Goal: Find specific page/section: Find specific page/section

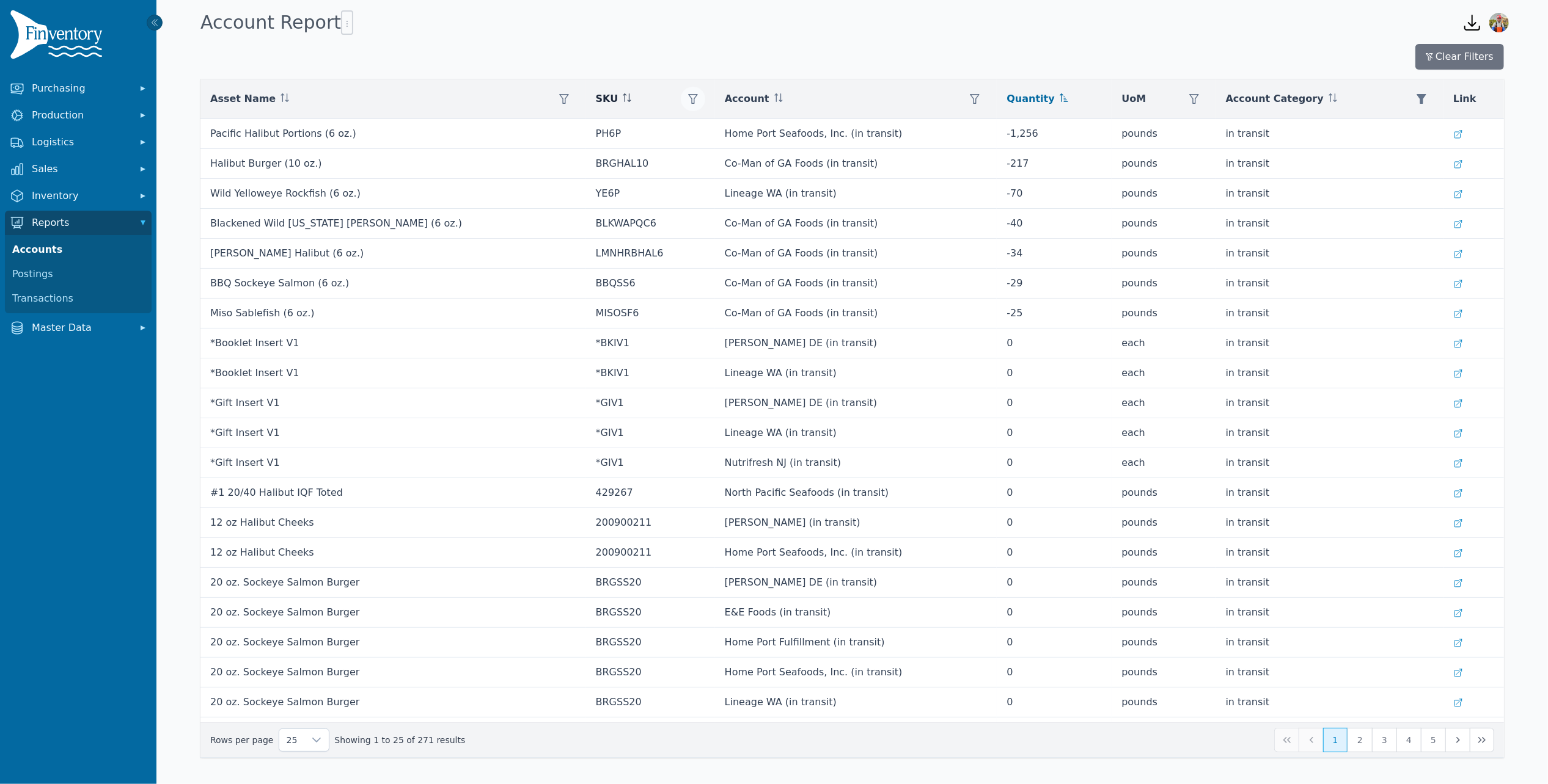
click at [688, 101] on icon "button" at bounding box center [693, 99] width 10 height 10
click at [644, 132] on div "Any" at bounding box center [676, 133] width 105 height 25
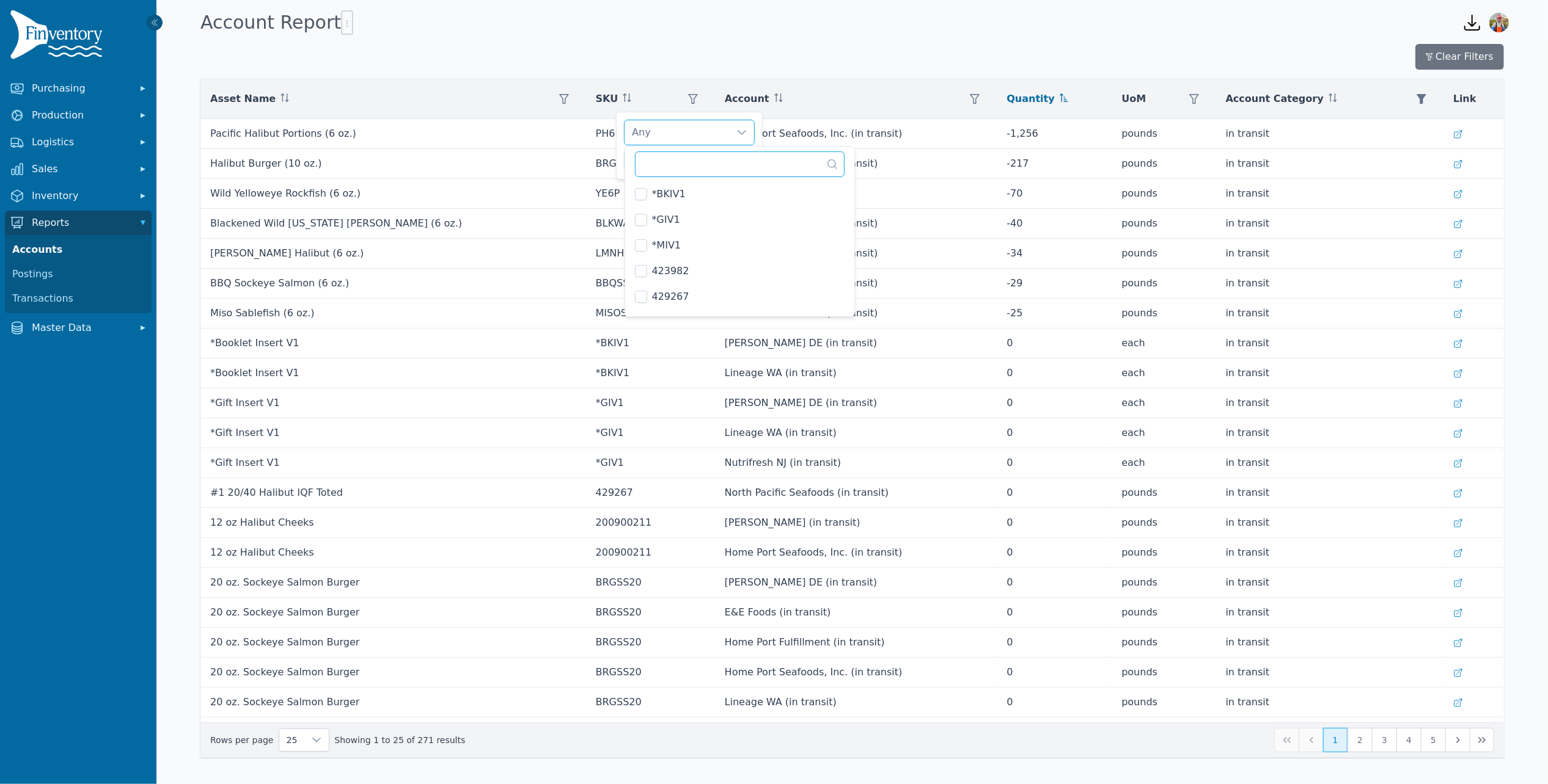
click at [666, 156] on input "text" at bounding box center [740, 164] width 210 height 25
type input "***"
click at [693, 222] on span "TERIYAKISS6" at bounding box center [683, 220] width 62 height 15
click at [619, 154] on div "TERIYAKISS6 Clear Apply" at bounding box center [689, 146] width 147 height 68
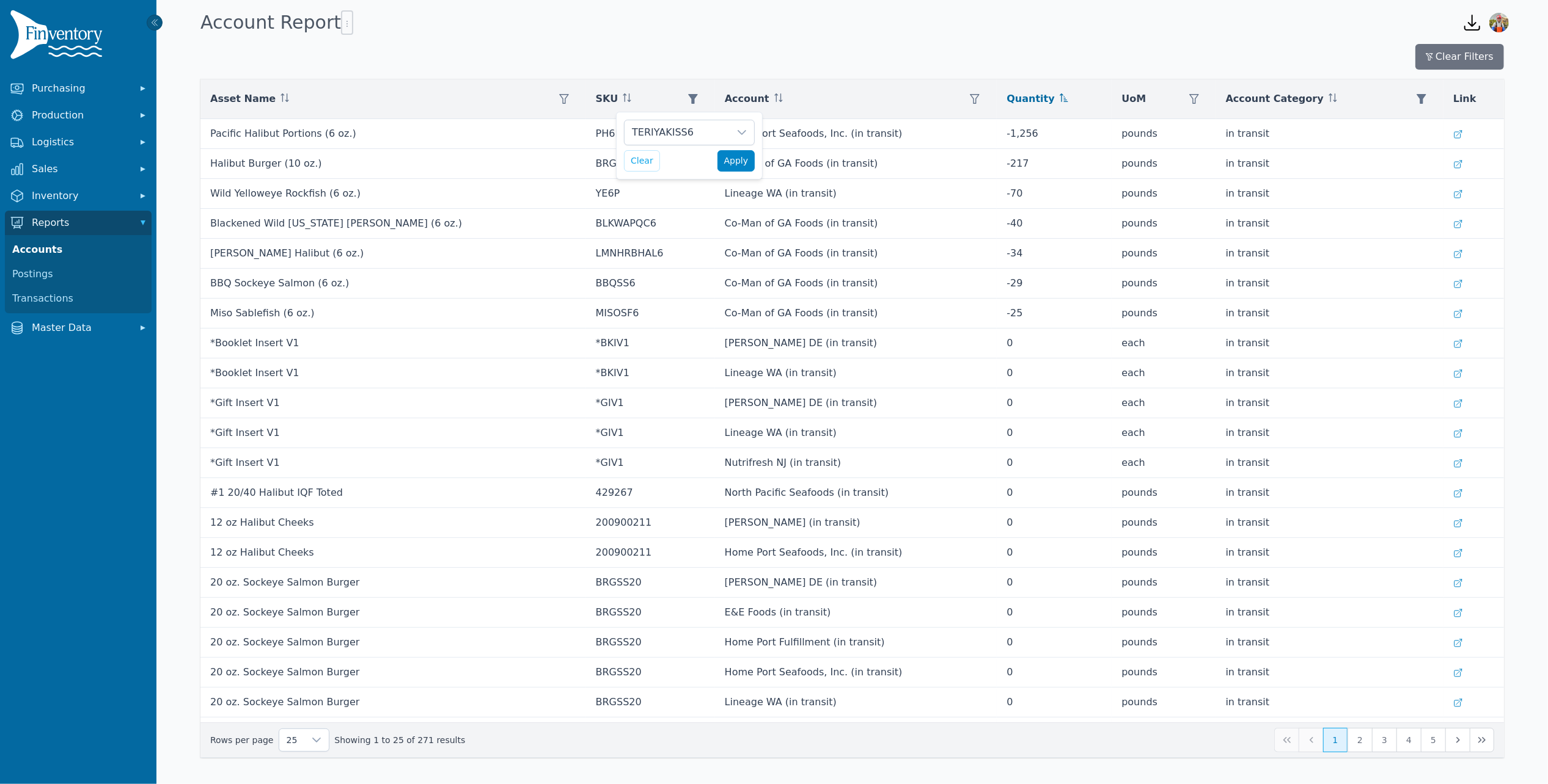
click at [745, 161] on span "Apply" at bounding box center [736, 161] width 25 height 13
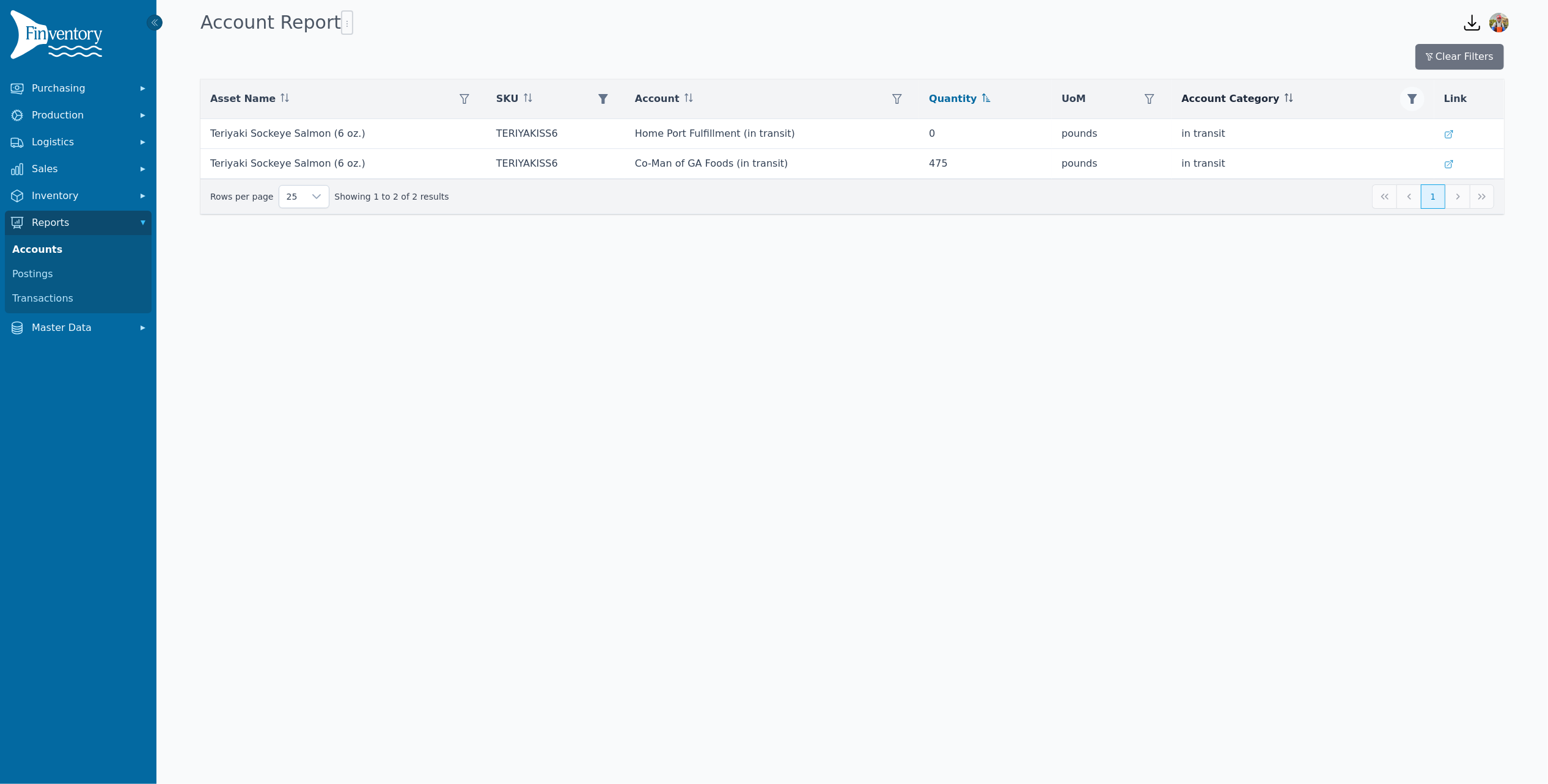
click at [1407, 98] on button "button" at bounding box center [1412, 99] width 25 height 25
click at [1436, 132] on div "null" at bounding box center [1461, 133] width 105 height 25
click at [1442, 171] on input "text" at bounding box center [1453, 164] width 130 height 25
click at [1411, 126] on div "null, On Hand, On Order" at bounding box center [1461, 133] width 105 height 25
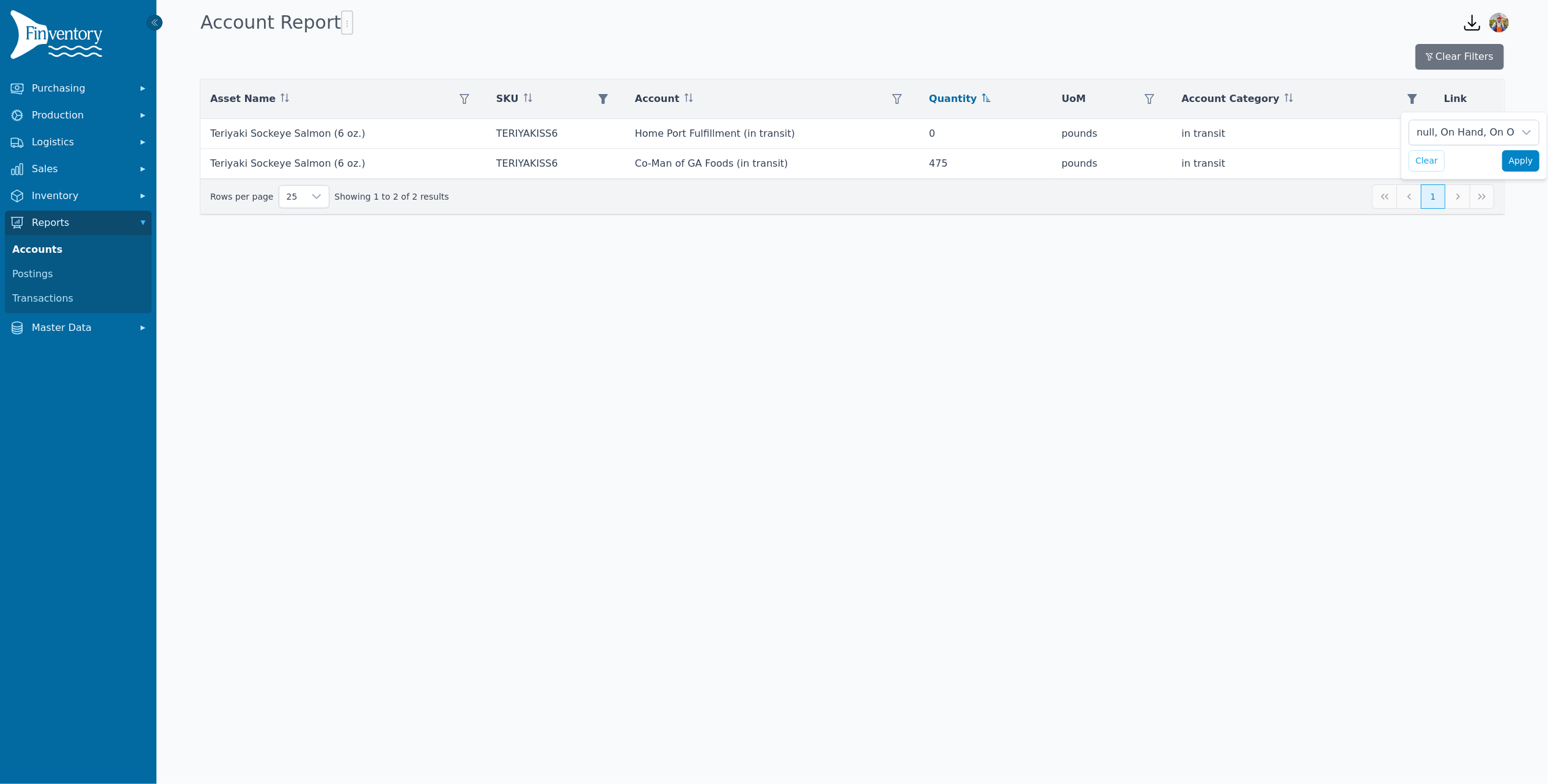
click at [1512, 162] on span "Apply" at bounding box center [1520, 161] width 25 height 13
click at [1413, 94] on button "button" at bounding box center [1412, 99] width 25 height 25
click at [1445, 133] on div "null, On Hand, On Order" at bounding box center [1461, 133] width 105 height 25
click at [1399, 243] on li "In Transit" at bounding box center [1453, 245] width 145 height 25
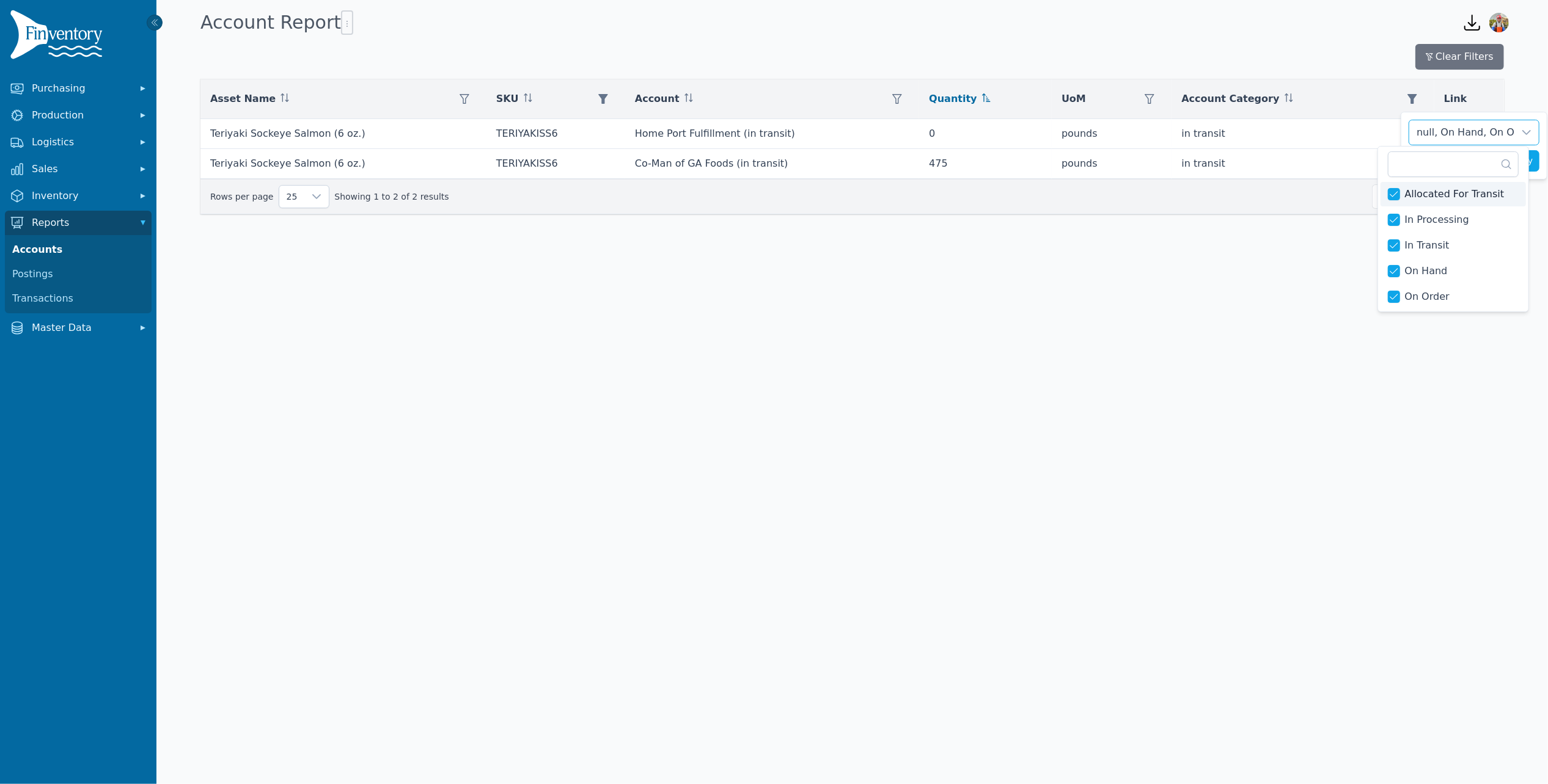
click at [1406, 128] on div "null, On Hand, On Order, In Transit, Allocated For Transit, In Processing Clear…" at bounding box center [1474, 146] width 147 height 68
click at [1505, 163] on button "Apply" at bounding box center [1521, 161] width 38 height 21
click at [1453, 202] on div "25 Showing 1 to 2 of 2 results 1" at bounding box center [852, 197] width 1284 height 25
click at [1461, 204] on div "25 Showing 1 to 2 of 2 results 1" at bounding box center [852, 197] width 1284 height 25
click at [1457, 199] on div "25 Showing 1 to 2 of 2 results 1" at bounding box center [852, 197] width 1284 height 25
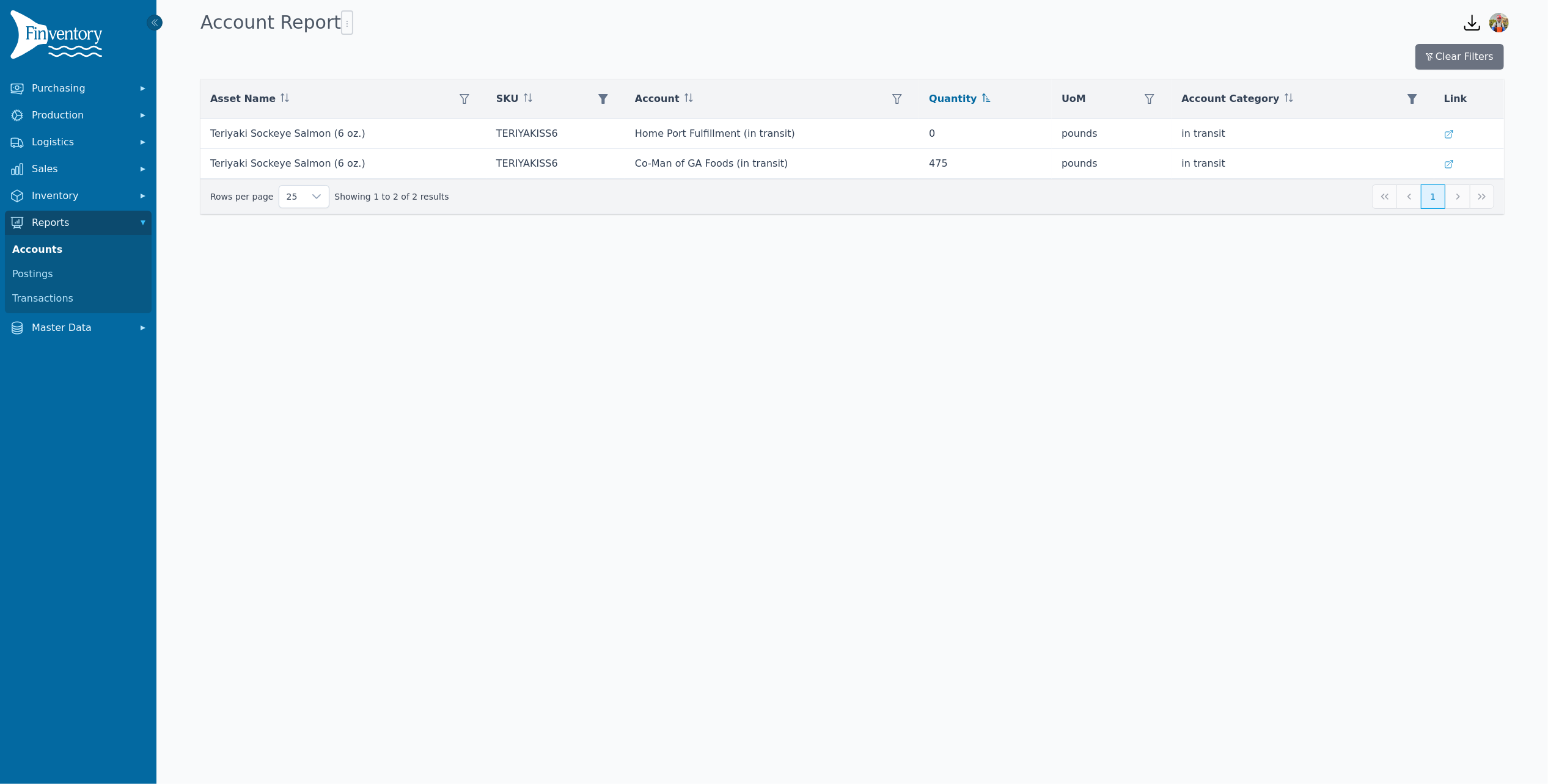
click at [1461, 195] on div "25 Showing 1 to 2 of 2 results 1" at bounding box center [852, 197] width 1284 height 25
click at [1413, 199] on div "25 Showing 1 to 2 of 2 results 1" at bounding box center [852, 197] width 1284 height 25
drag, startPoint x: 620, startPoint y: 101, endPoint x: 613, endPoint y: 98, distance: 7.6
click at [615, 99] on button "button" at bounding box center [603, 99] width 25 height 25
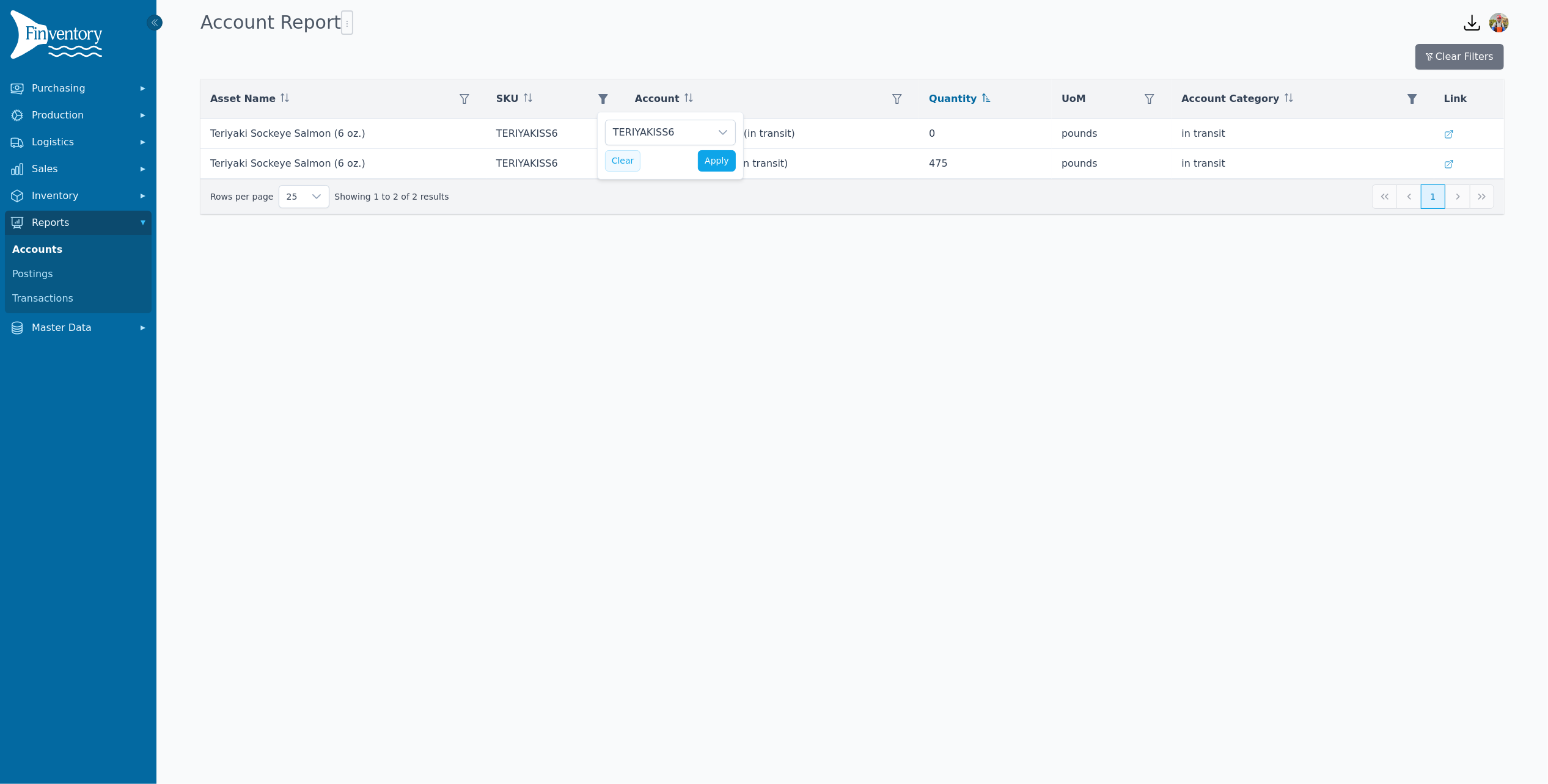
click at [624, 164] on button "Clear" at bounding box center [623, 161] width 36 height 21
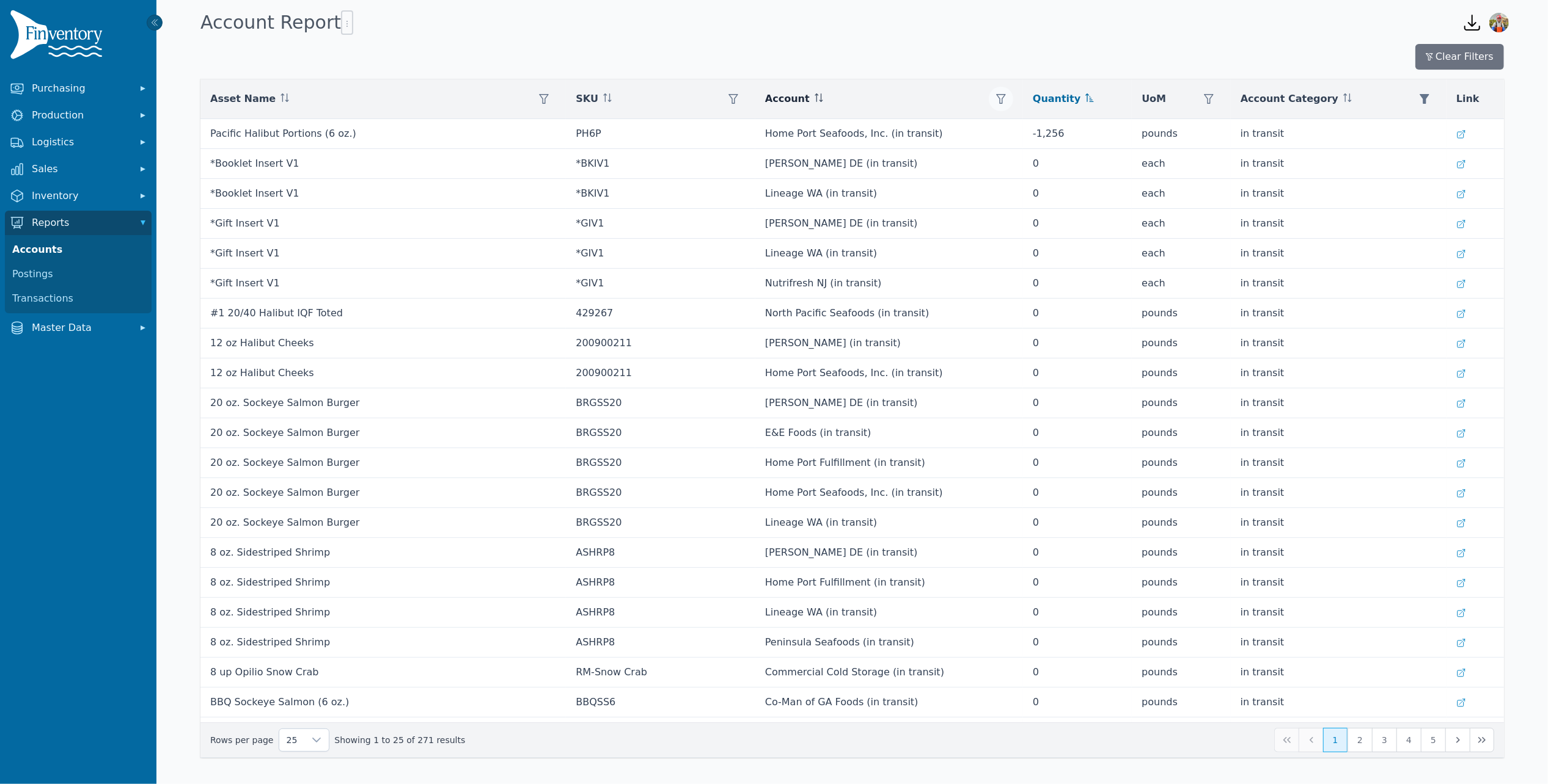
click at [989, 92] on button "button" at bounding box center [1001, 99] width 25 height 25
click at [1004, 130] on div "Any" at bounding box center [1006, 133] width 105 height 25
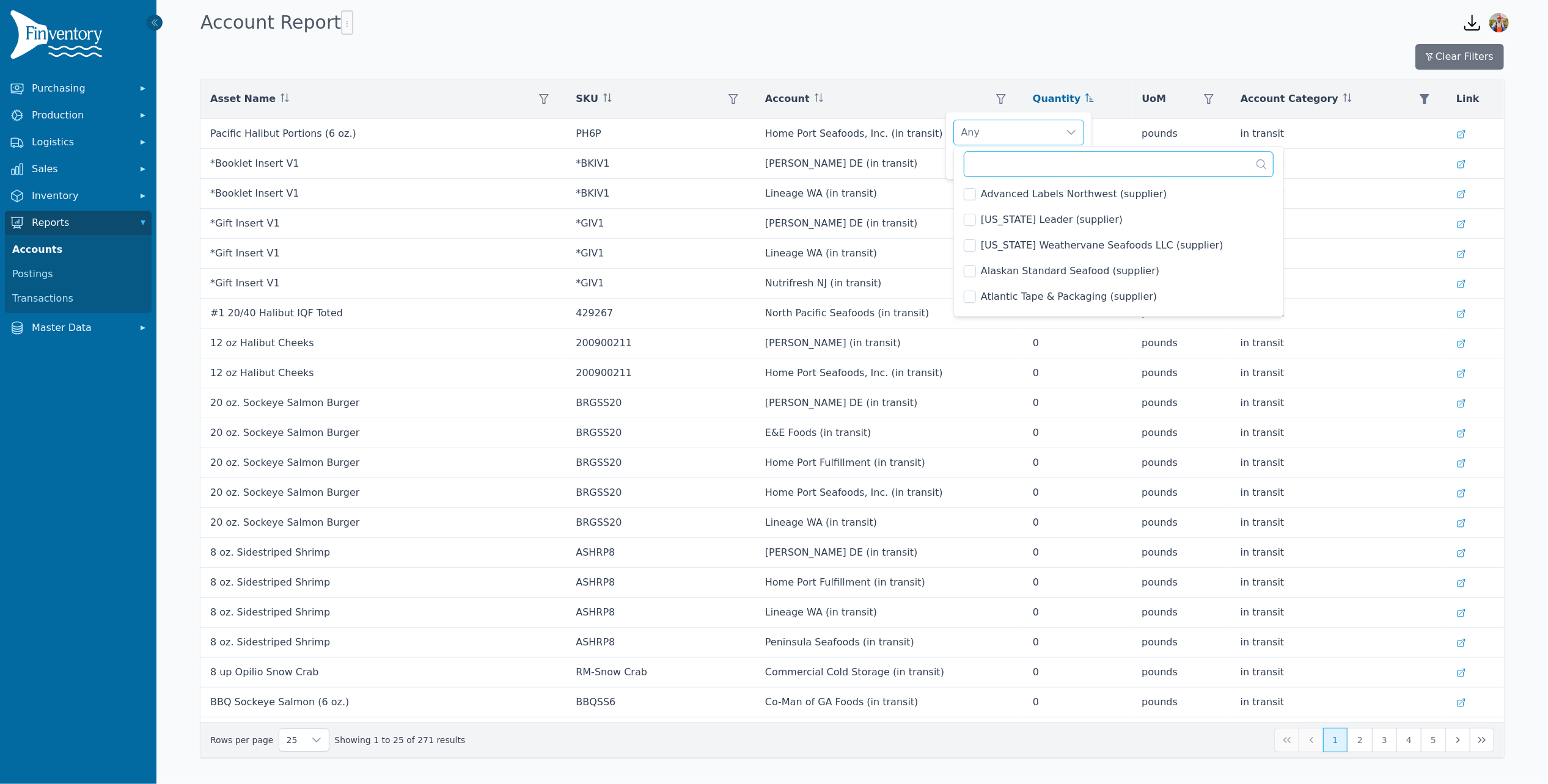
click at [1008, 165] on input "text" at bounding box center [1118, 164] width 310 height 25
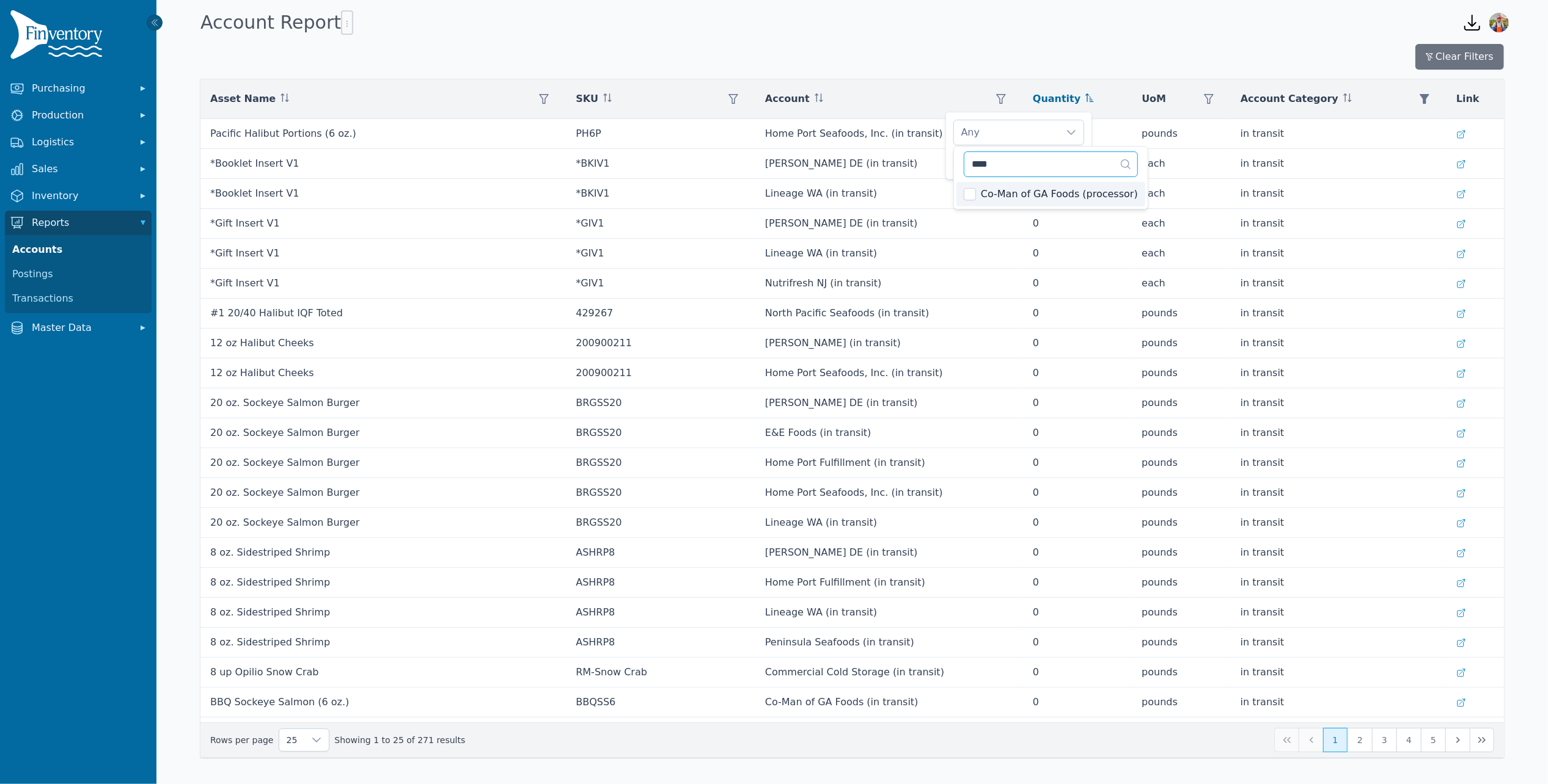
type input "****"
click at [961, 200] on li "Co-Man of GA Foods (processor)" at bounding box center [1051, 194] width 189 height 25
click at [951, 142] on div "Co-Man of GA Foods (processor) Clear Apply" at bounding box center [1018, 146] width 147 height 68
click at [1071, 161] on span "Apply" at bounding box center [1065, 161] width 25 height 13
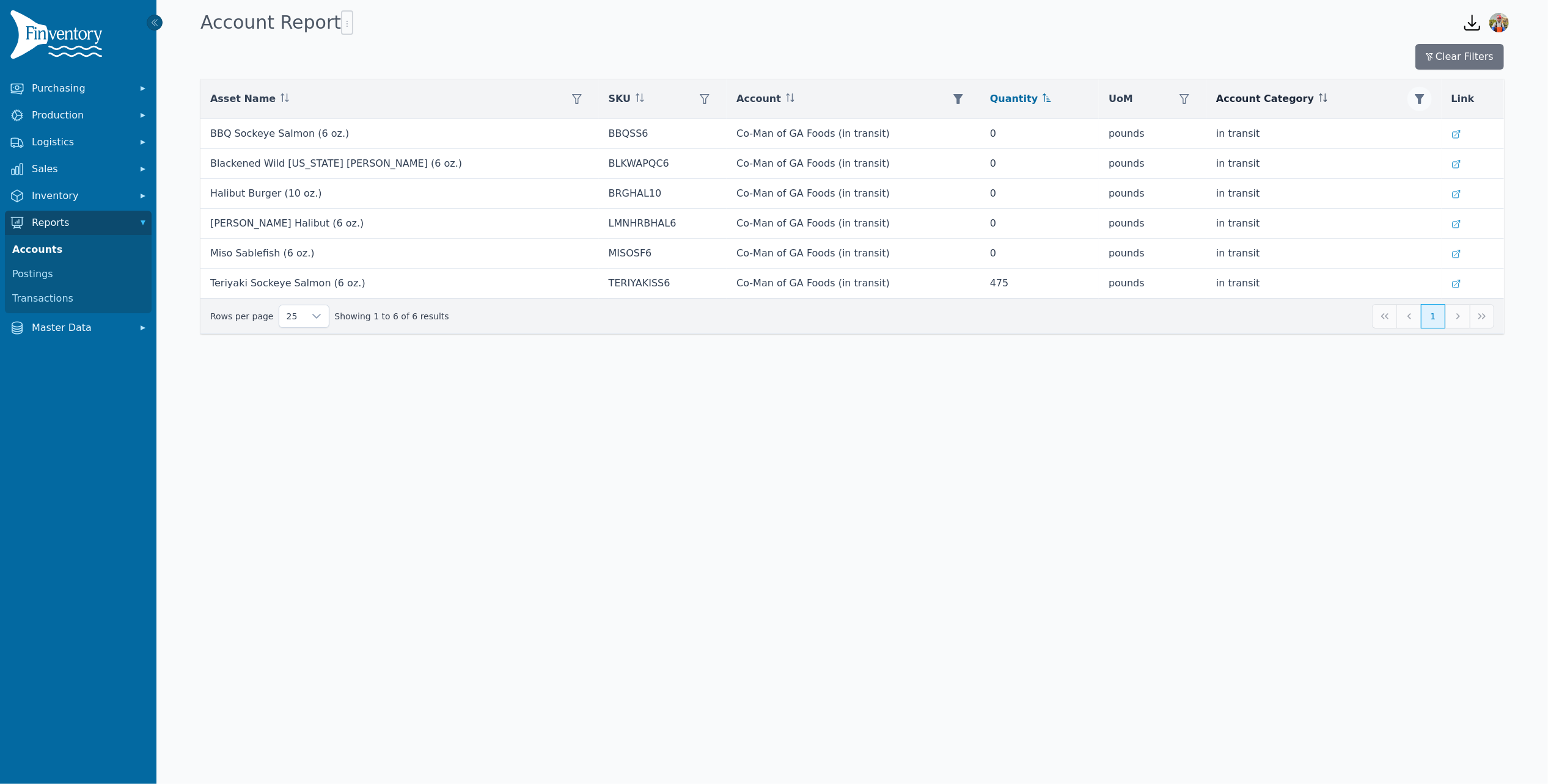
click at [1415, 97] on icon "button" at bounding box center [1420, 99] width 10 height 10
click at [1298, 153] on button "Clear" at bounding box center [1306, 161] width 36 height 21
